Goal: Navigation & Orientation: Find specific page/section

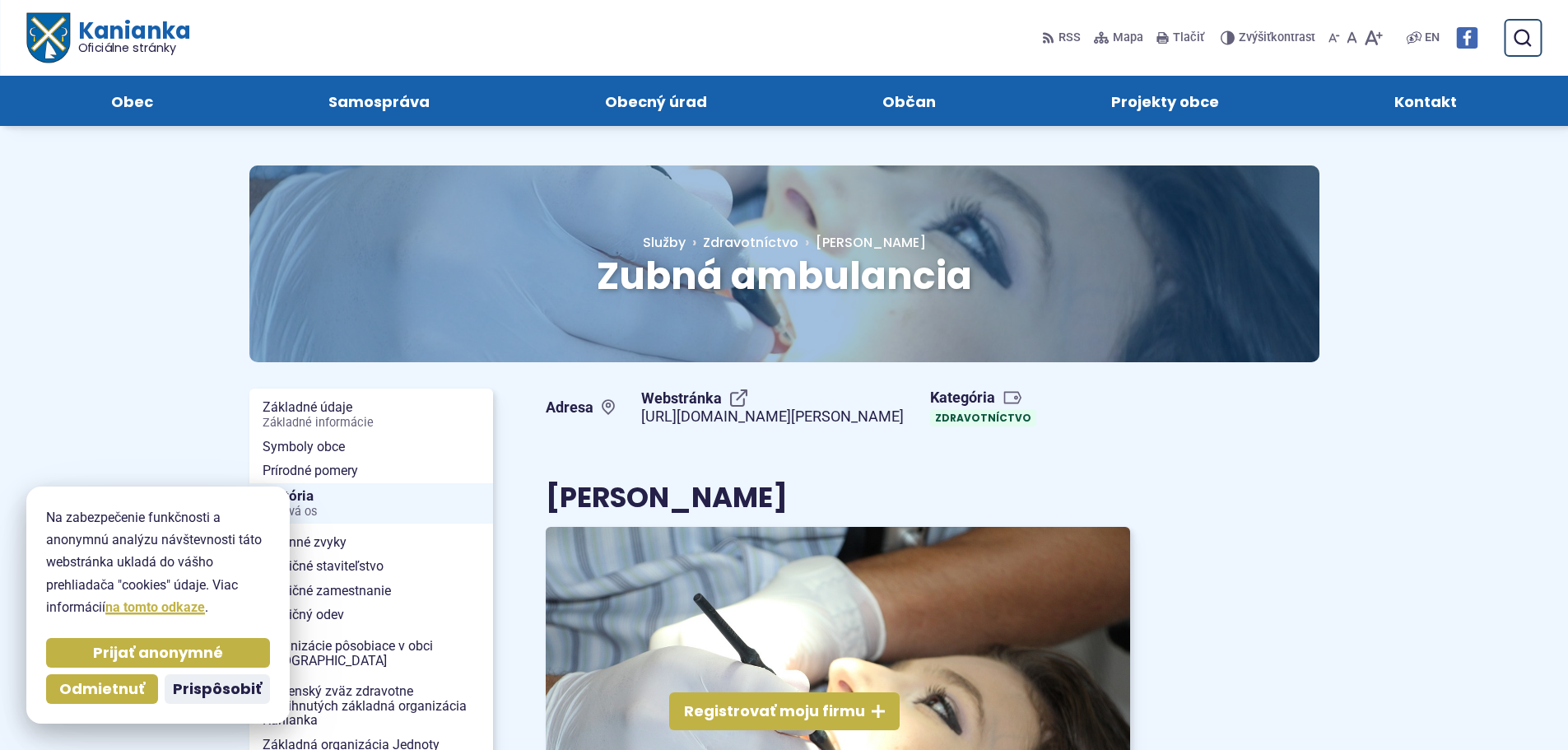
click at [775, 273] on span "Zubná ambulancia" at bounding box center [784, 275] width 375 height 52
click at [767, 232] on div "Hlavná stránka Služby Zdravotníctvo Zubná ambulancia" at bounding box center [784, 243] width 296 height 24
click at [686, 242] on span "Služby" at bounding box center [665, 242] width 43 height 19
click at [799, 239] on span "Zdravotníctvo" at bounding box center [751, 242] width 96 height 19
drag, startPoint x: 807, startPoint y: 279, endPoint x: 729, endPoint y: 272, distance: 78.3
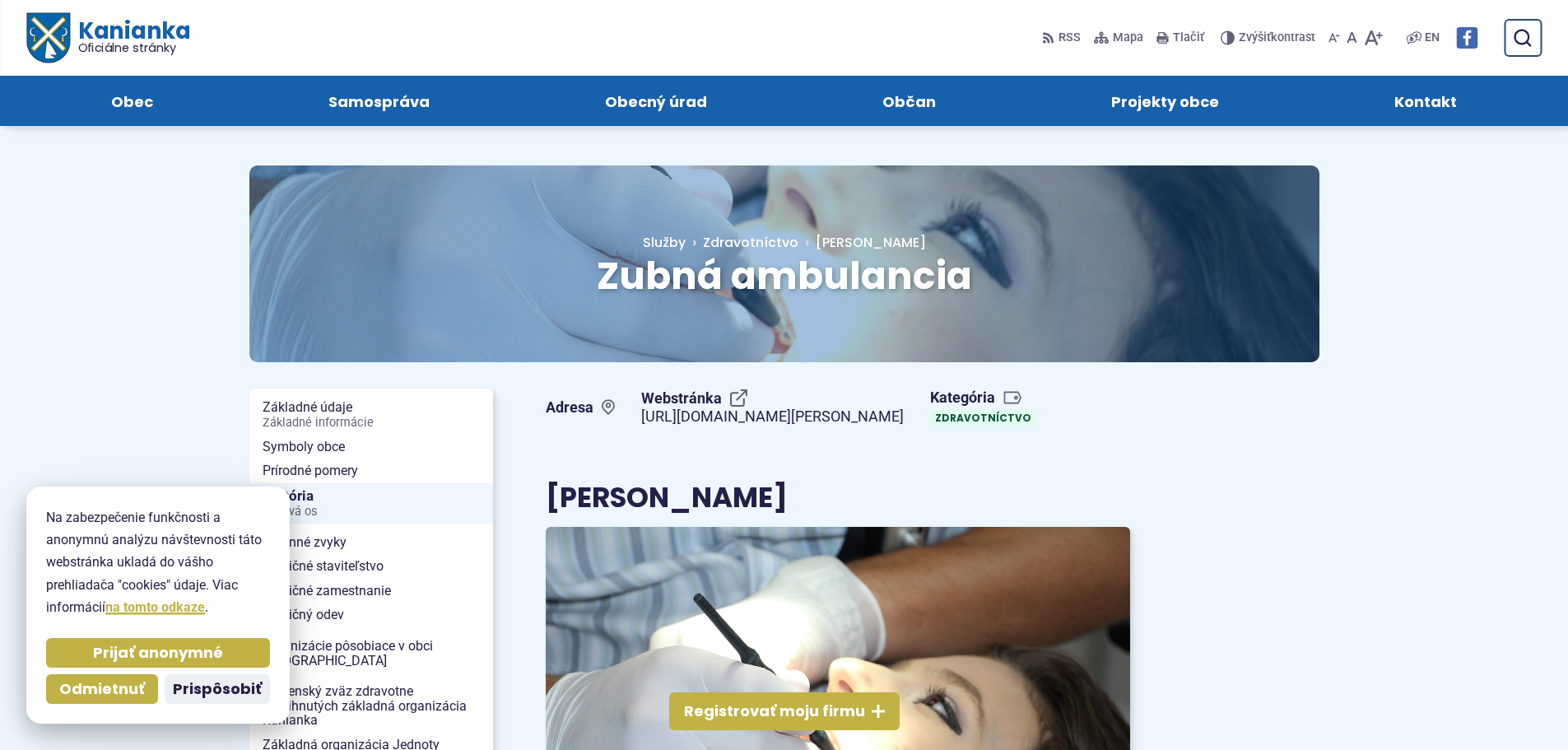
click at [804, 279] on span "Zubná ambulancia" at bounding box center [784, 275] width 375 height 52
